Goal: Information Seeking & Learning: Find specific fact

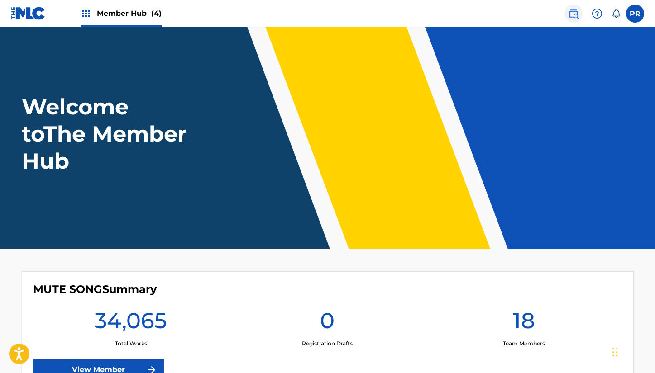
click at [575, 14] on img at bounding box center [573, 13] width 11 height 11
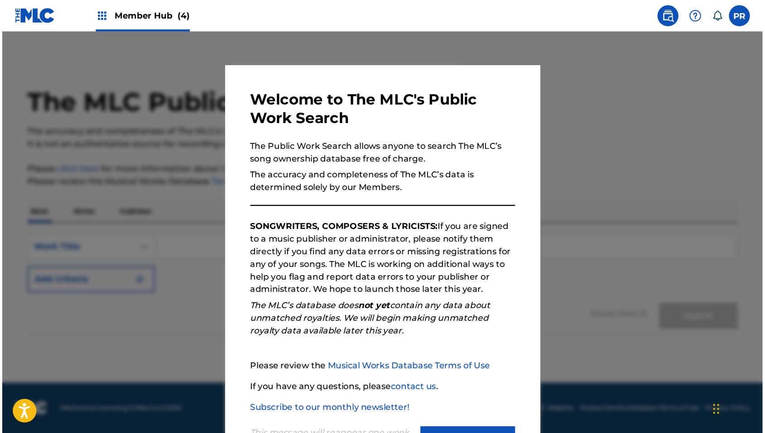
scroll to position [41, 0]
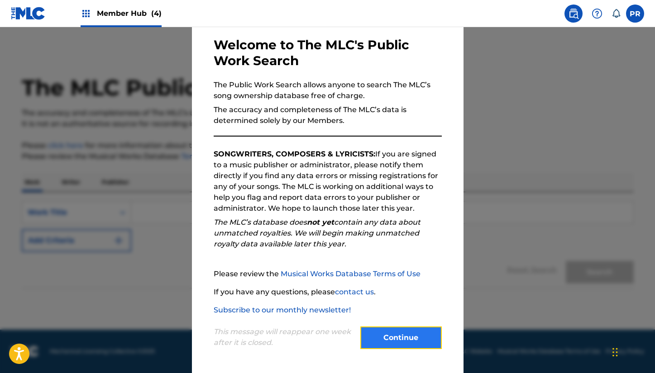
click at [391, 337] on button "Continue" at bounding box center [400, 338] width 81 height 23
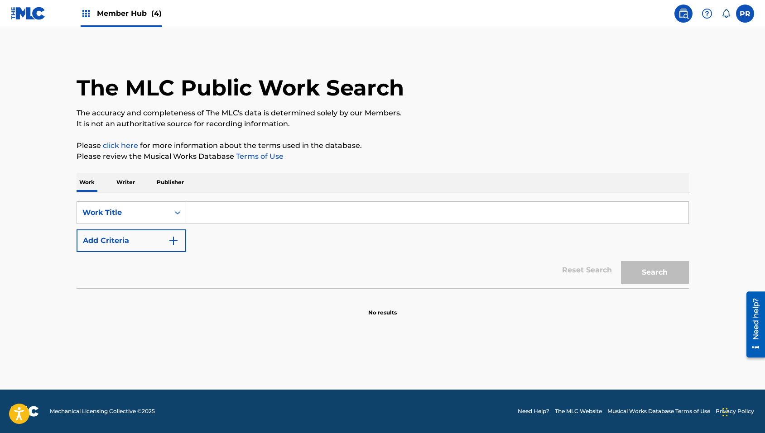
scroll to position [0, 0]
click at [263, 206] on input "Search Form" at bounding box center [437, 213] width 502 height 22
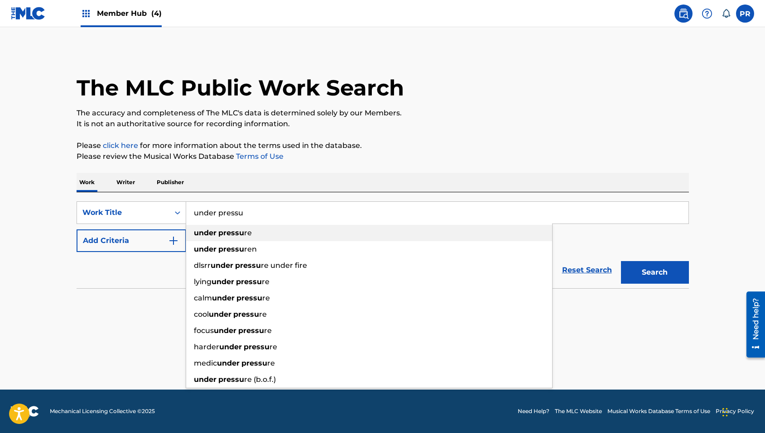
click at [241, 237] on strong "pressu" at bounding box center [231, 233] width 26 height 9
type input "under pressure"
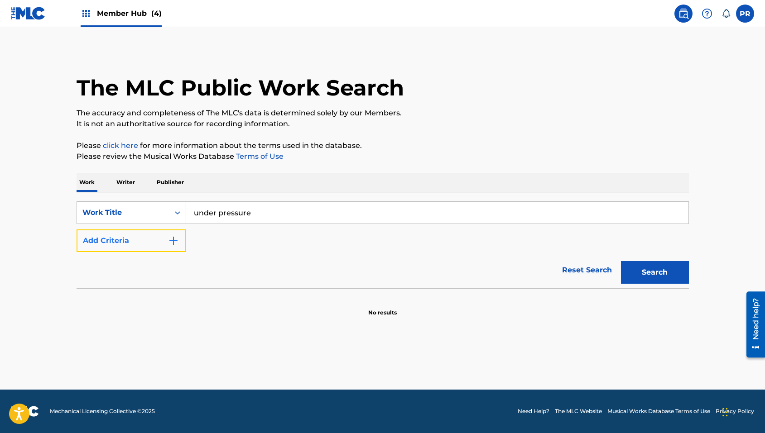
click at [170, 240] on img "Search Form" at bounding box center [173, 240] width 11 height 11
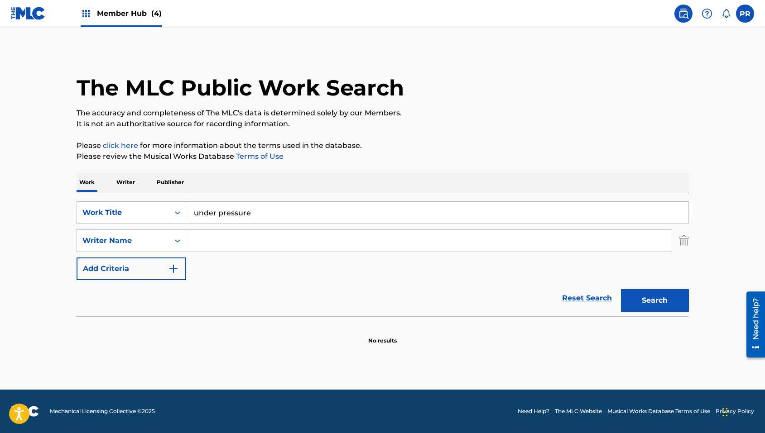
click at [203, 240] on input "Search Form" at bounding box center [428, 241] width 485 height 22
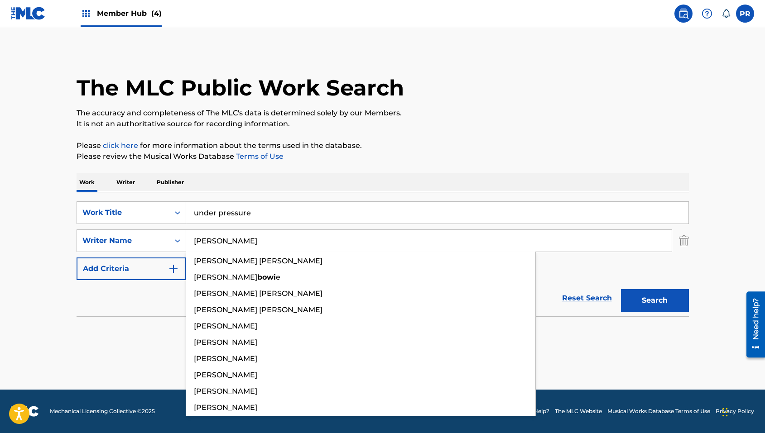
type input "[PERSON_NAME]"
click at [621, 289] on button "Search" at bounding box center [655, 300] width 68 height 23
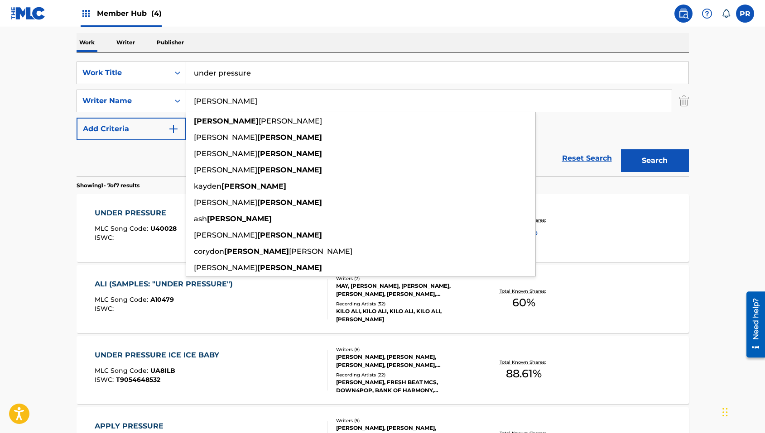
scroll to position [180, 0]
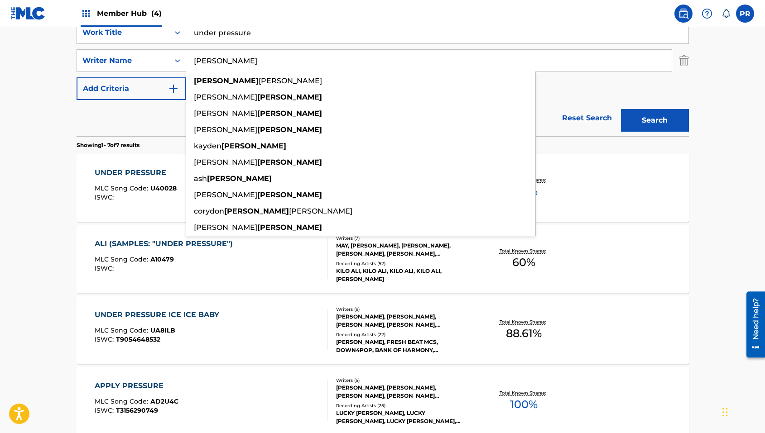
click at [655, 184] on main "The MLC Public Work Search The accuracy and completeness of The MLC's data is d…" at bounding box center [382, 271] width 765 height 848
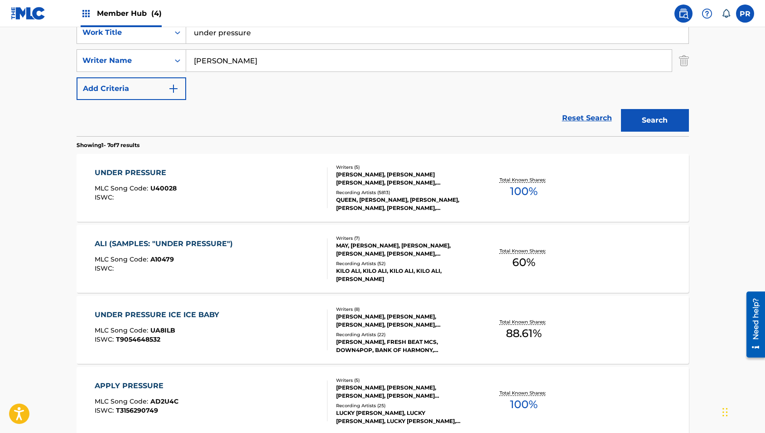
click at [255, 185] on div "UNDER PRESSURE MLC Song Code : U40028 ISWC :" at bounding box center [211, 187] width 233 height 41
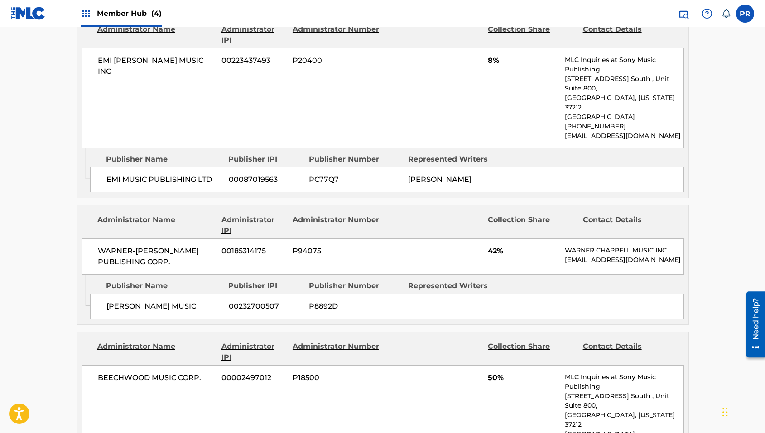
scroll to position [491, 0]
drag, startPoint x: 410, startPoint y: 290, endPoint x: 415, endPoint y: 283, distance: 9.1
click at [415, 292] on div "[PERSON_NAME] MUSIC 00232700507 P8892D" at bounding box center [386, 304] width 593 height 25
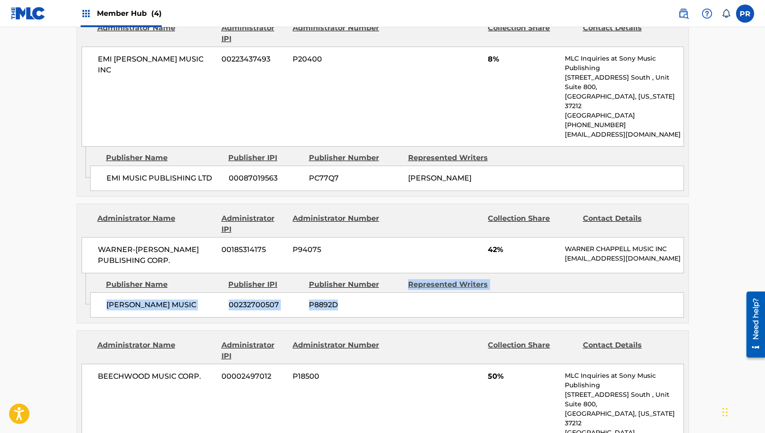
drag, startPoint x: 404, startPoint y: 270, endPoint x: 464, endPoint y: 297, distance: 66.2
click at [464, 297] on div "Publisher Name Publisher IPI Publisher Number Represented Writers [PERSON_NAME]…" at bounding box center [389, 295] width 598 height 45
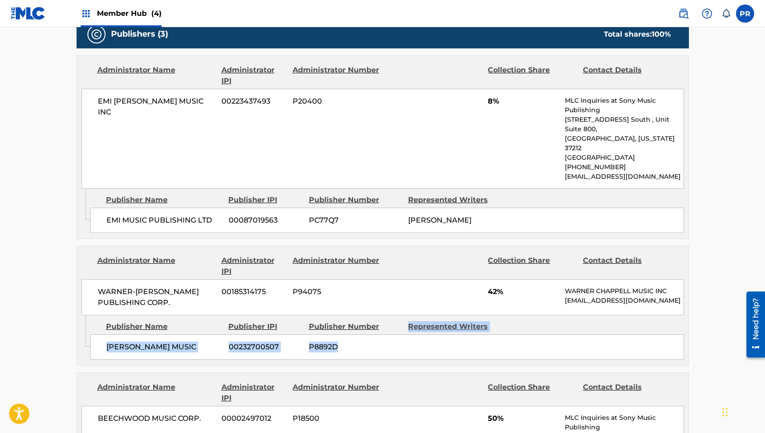
scroll to position [431, 0]
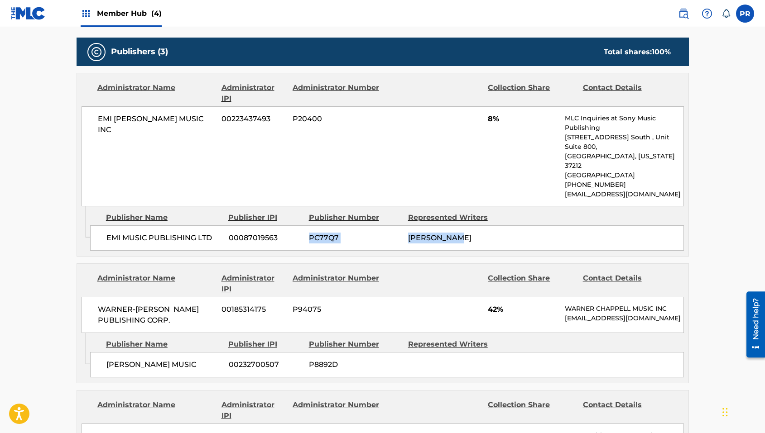
drag, startPoint x: 463, startPoint y: 220, endPoint x: 403, endPoint y: 209, distance: 61.3
click at [403, 225] on div "EMI MUSIC PUBLISHING LTD 00087019563 PC77Q7 [PERSON_NAME]" at bounding box center [386, 237] width 593 height 25
drag, startPoint x: 485, startPoint y: 120, endPoint x: 497, endPoint y: 123, distance: 12.2
click at [496, 120] on div "EMI [PERSON_NAME] MUSIC INC 00223437493 P20400 8% MLC Inquiries at Sony Music P…" at bounding box center [382, 156] width 602 height 100
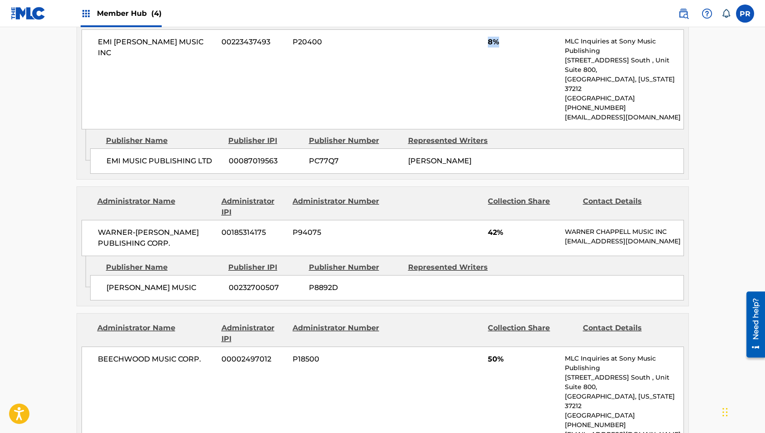
scroll to position [510, 0]
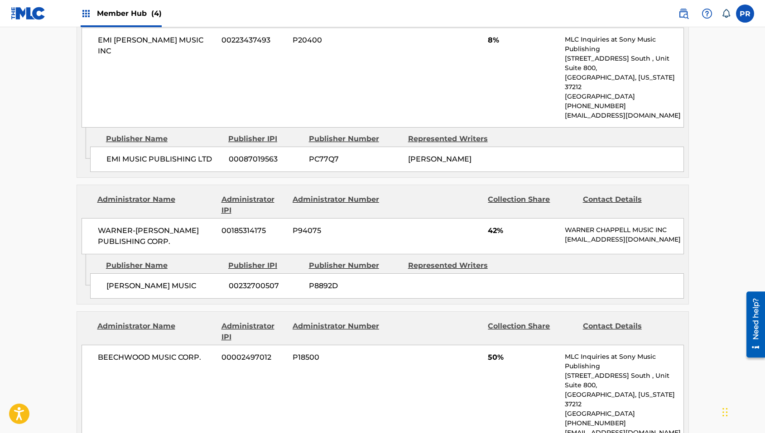
drag, startPoint x: 418, startPoint y: 271, endPoint x: 441, endPoint y: 271, distance: 23.1
click at [441, 273] on div "[PERSON_NAME] MUSIC 00232700507 P8892D" at bounding box center [386, 285] width 593 height 25
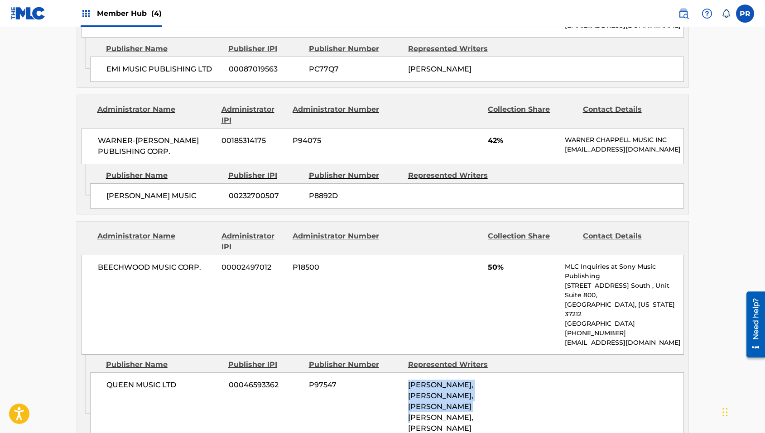
drag, startPoint x: 402, startPoint y: 356, endPoint x: 464, endPoint y: 378, distance: 65.9
click at [464, 373] on div "QUEEN MUSIC LTD 00046593362 P97547 [PERSON_NAME], [PERSON_NAME], [PERSON_NAME] …" at bounding box center [386, 407] width 593 height 69
drag, startPoint x: 487, startPoint y: 256, endPoint x: 504, endPoint y: 264, distance: 19.2
click at [505, 264] on div "BEECHWOOD MUSIC CORP. 00002497012 P18500 50% MLC Inquiries at Sony Music Publis…" at bounding box center [382, 305] width 602 height 100
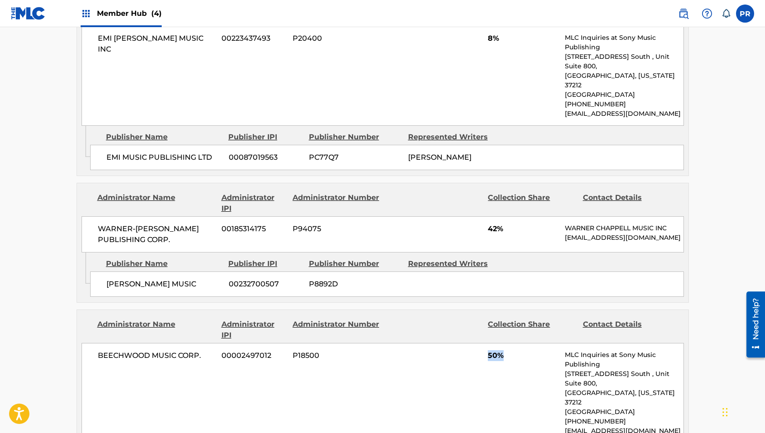
scroll to position [511, 0]
click at [455, 273] on div "[PERSON_NAME] MUSIC 00232700507 P8892D" at bounding box center [386, 285] width 593 height 25
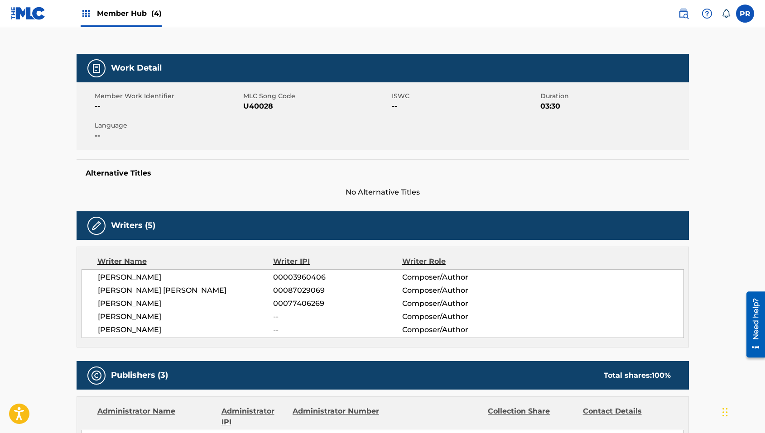
scroll to position [0, 0]
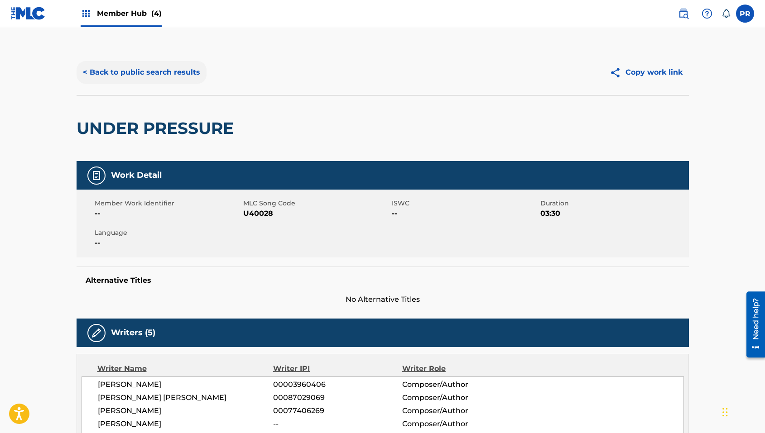
click at [156, 73] on button "< Back to public search results" at bounding box center [142, 72] width 130 height 23
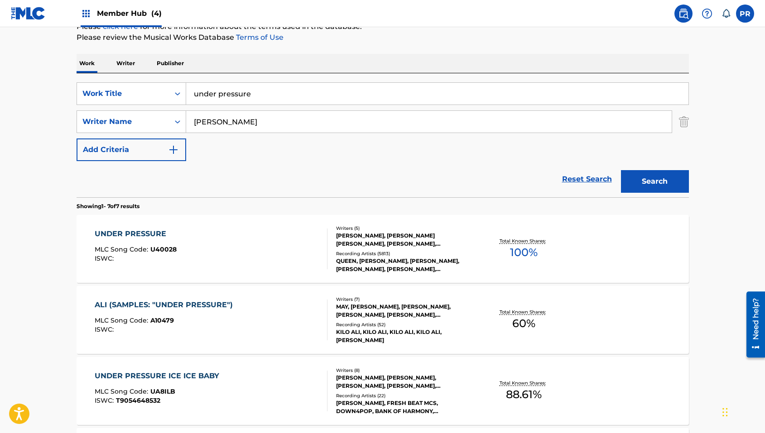
scroll to position [110, 0]
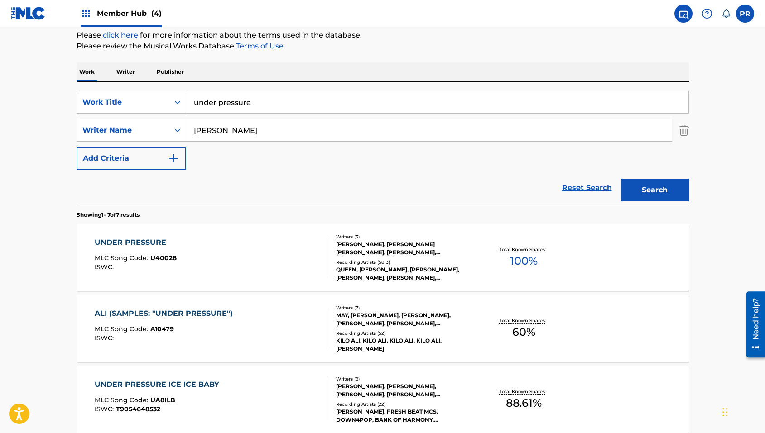
click at [220, 94] on input "under pressure" at bounding box center [437, 102] width 502 height 22
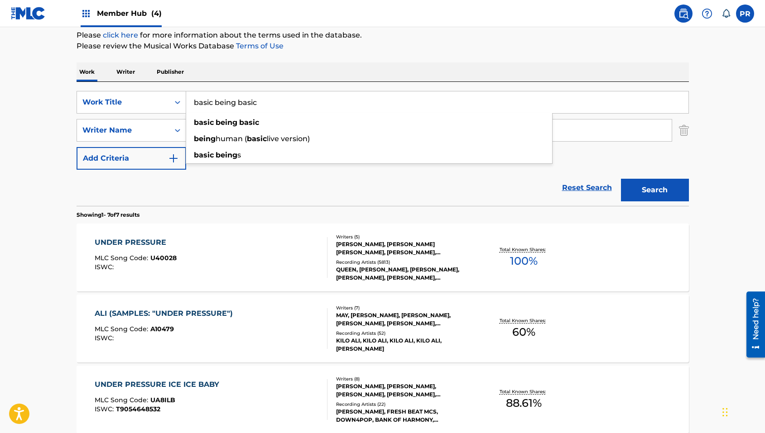
type input "basic being basic"
click at [243, 193] on div "Reset Search Search" at bounding box center [383, 188] width 612 height 36
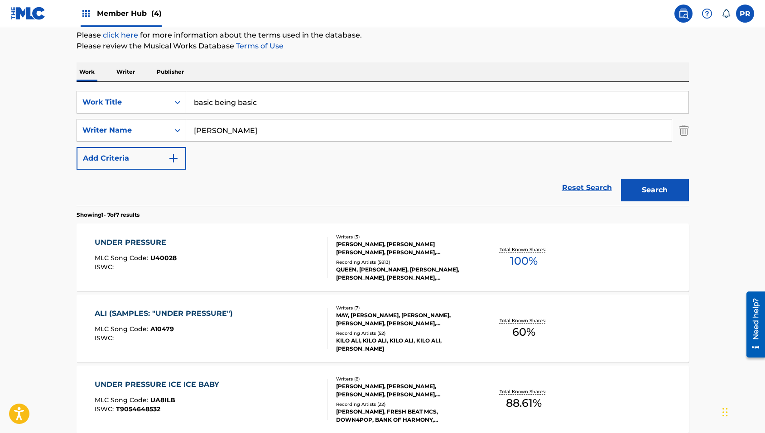
click at [216, 133] on input "[PERSON_NAME]" at bounding box center [428, 131] width 485 height 22
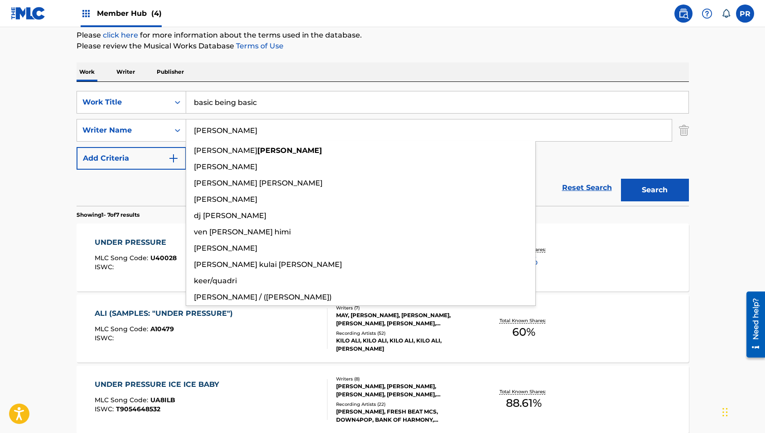
type input "[PERSON_NAME]"
click at [621, 179] on button "Search" at bounding box center [655, 190] width 68 height 23
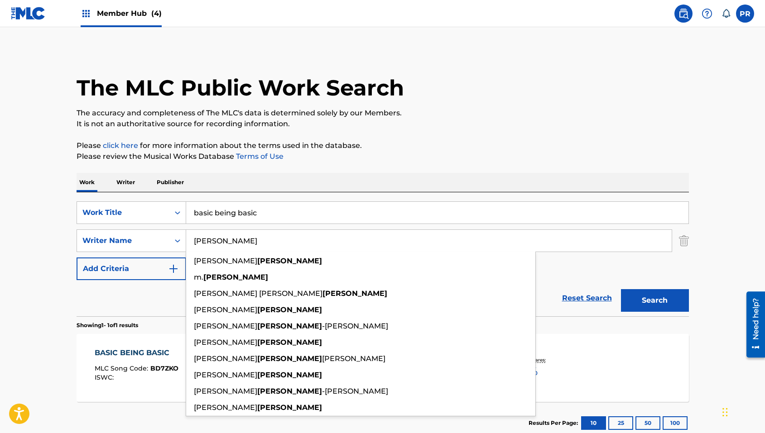
click at [148, 330] on section "BASIC BEING BASIC MLC Song Code : BD7ZKO ISWC : Writers ( 2 ) [PERSON_NAME], [P…" at bounding box center [383, 366] width 612 height 72
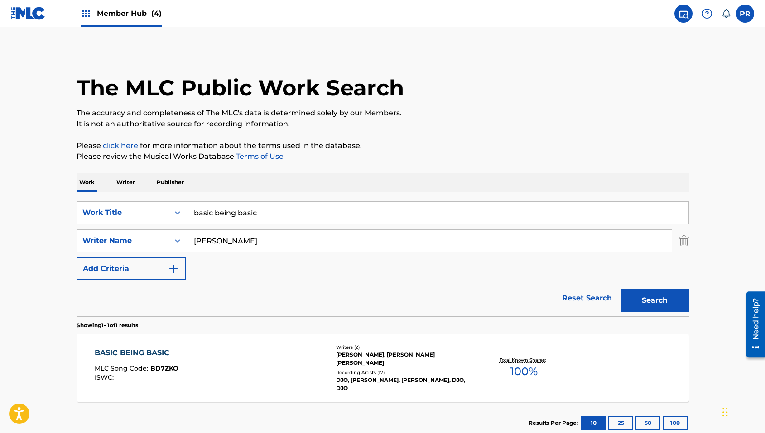
click at [151, 348] on div "BASIC BEING BASIC" at bounding box center [137, 353] width 84 height 11
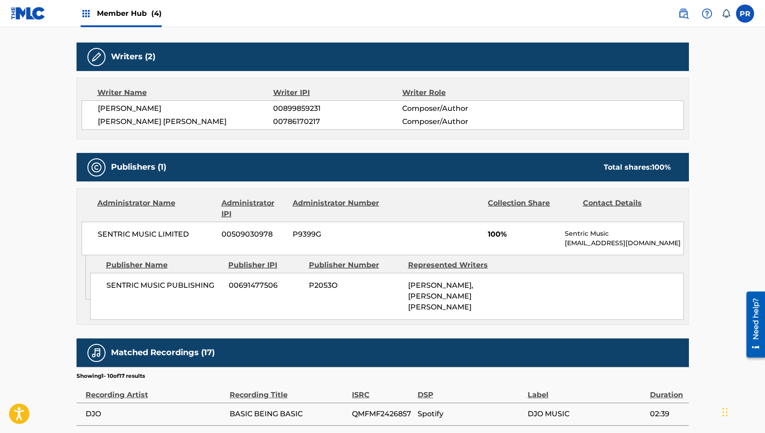
scroll to position [288, 0]
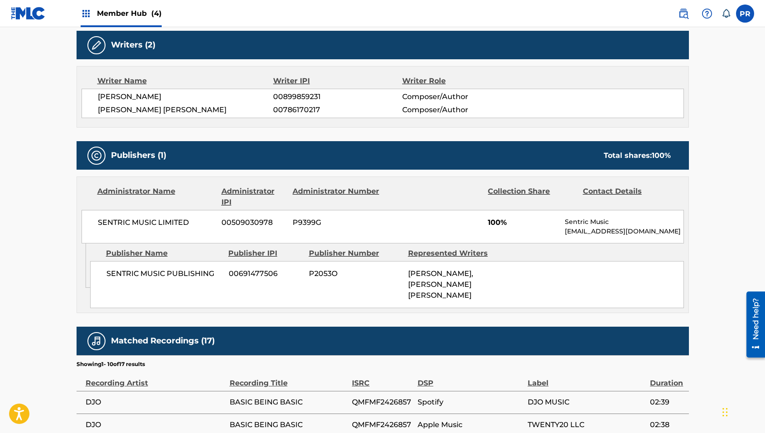
click at [493, 222] on span "100%" at bounding box center [523, 222] width 70 height 11
drag, startPoint x: 412, startPoint y: 274, endPoint x: 471, endPoint y: 284, distance: 59.8
click at [471, 284] on div "[PERSON_NAME], [PERSON_NAME] [PERSON_NAME]" at bounding box center [454, 284] width 92 height 33
drag, startPoint x: 467, startPoint y: 284, endPoint x: 402, endPoint y: 277, distance: 65.6
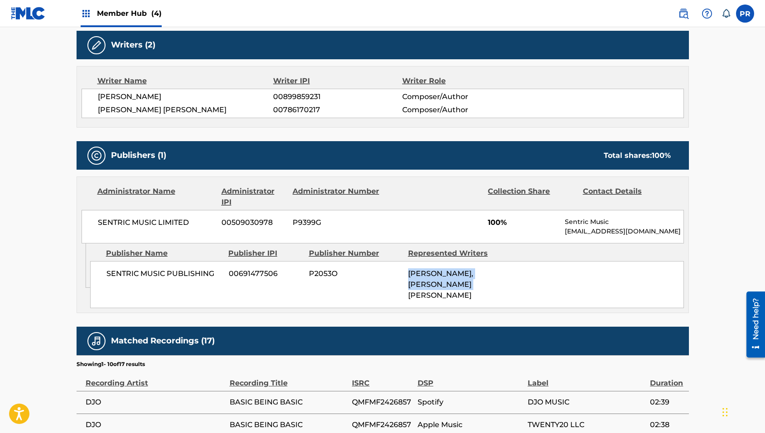
click at [402, 277] on div "SENTRIC MUSIC PUBLISHING 00691477506 P2053O [PERSON_NAME], [PERSON_NAME] [PERSO…" at bounding box center [386, 284] width 593 height 47
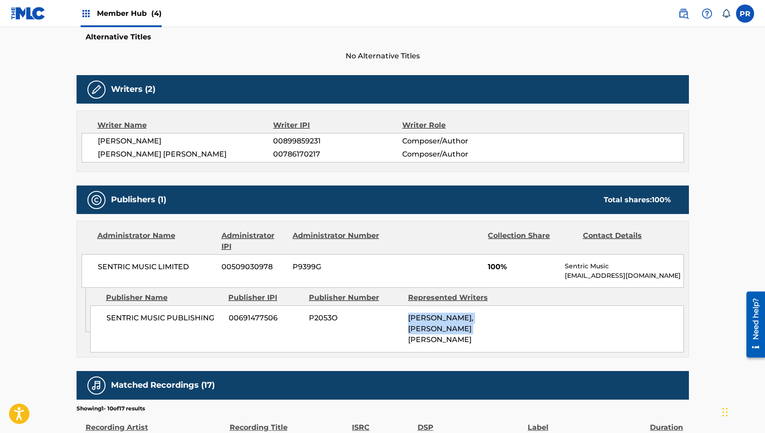
scroll to position [228, 0]
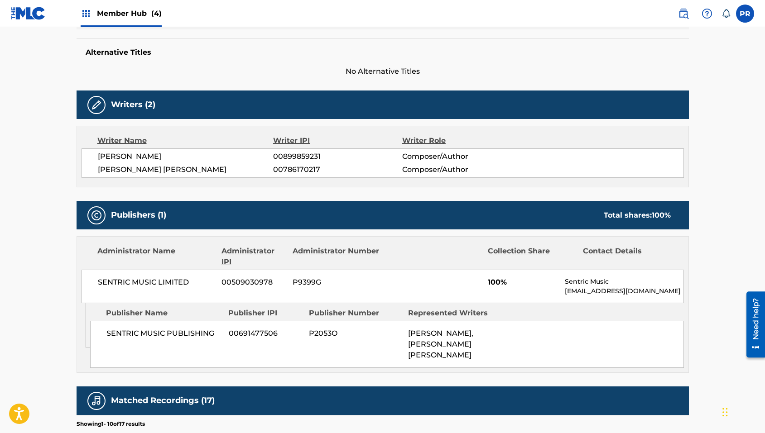
click at [182, 336] on span "SENTRIC MUSIC PUBLISHING" at bounding box center [163, 333] width 115 height 11
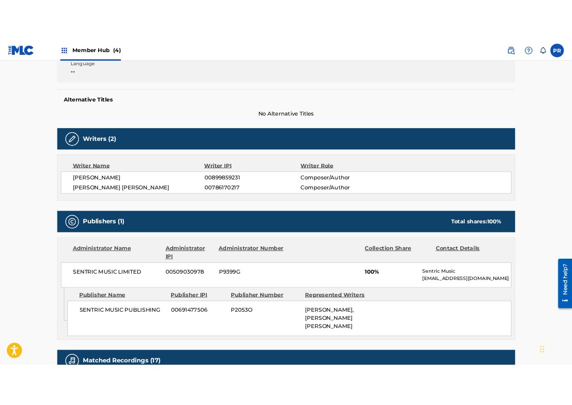
scroll to position [198, 0]
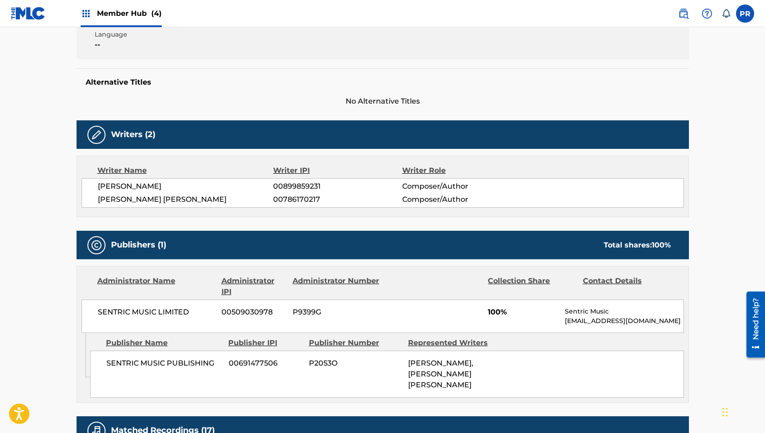
click at [200, 196] on span "[PERSON_NAME] [PERSON_NAME]" at bounding box center [186, 199] width 176 height 11
